Goal: Find specific page/section: Find specific page/section

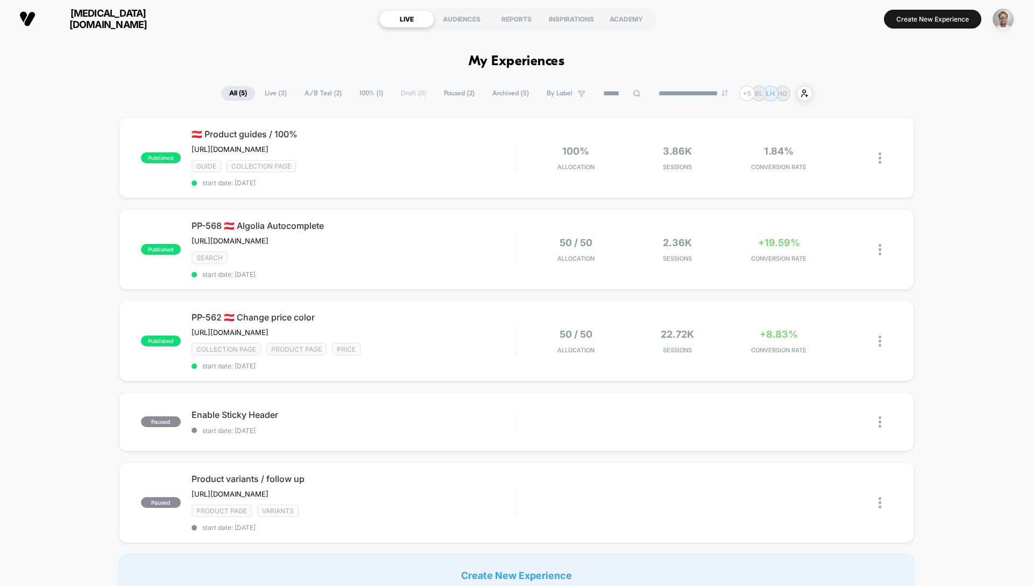
click at [71, 26] on button "[MEDICAL_DATA][DOMAIN_NAME]" at bounding box center [96, 19] width 160 height 24
click at [72, 23] on span "[MEDICAL_DATA][DOMAIN_NAME]" at bounding box center [108, 19] width 129 height 23
click at [72, 17] on span "[MEDICAL_DATA][DOMAIN_NAME]" at bounding box center [108, 19] width 129 height 23
click at [74, 13] on span "[MEDICAL_DATA][DOMAIN_NAME]" at bounding box center [108, 19] width 129 height 23
